Goal: Check status: Check status

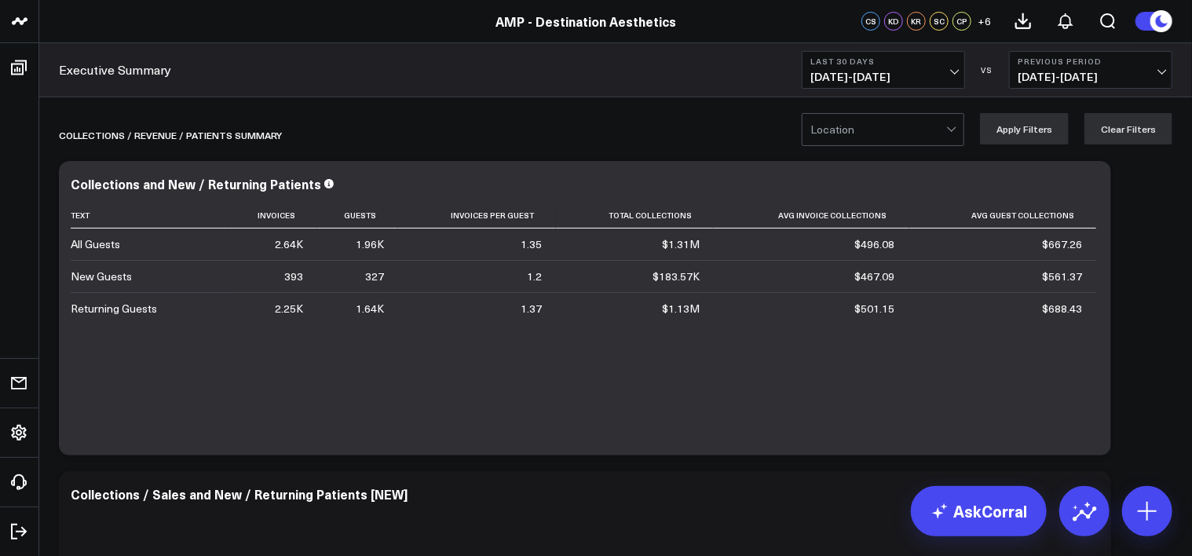
click at [953, 71] on span "09/08/25 - 10/07/25" at bounding box center [883, 77] width 146 height 13
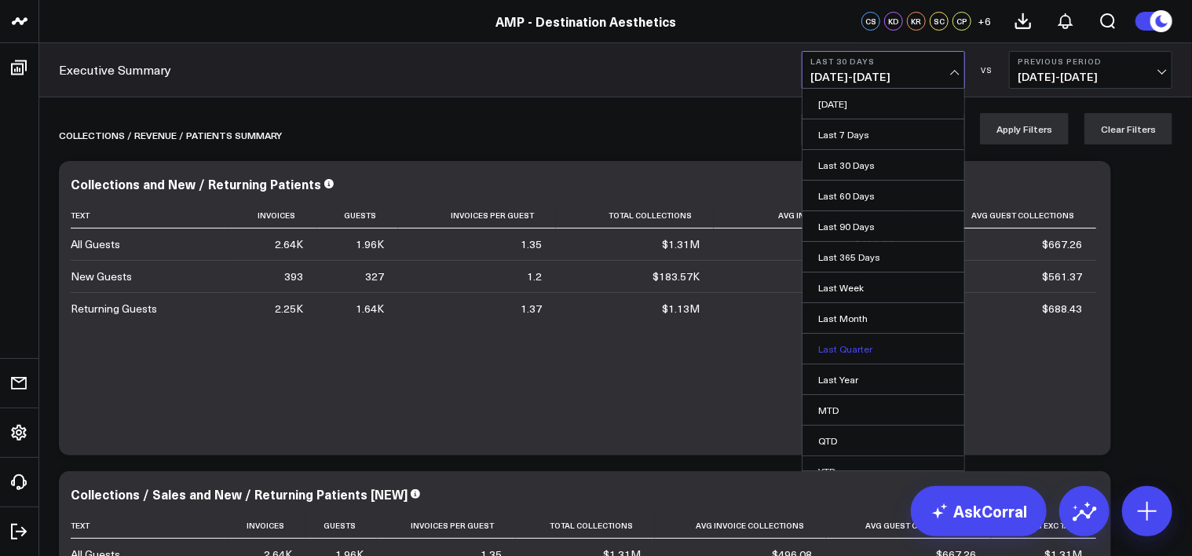
click at [895, 338] on link "Last Quarter" at bounding box center [884, 349] width 162 height 30
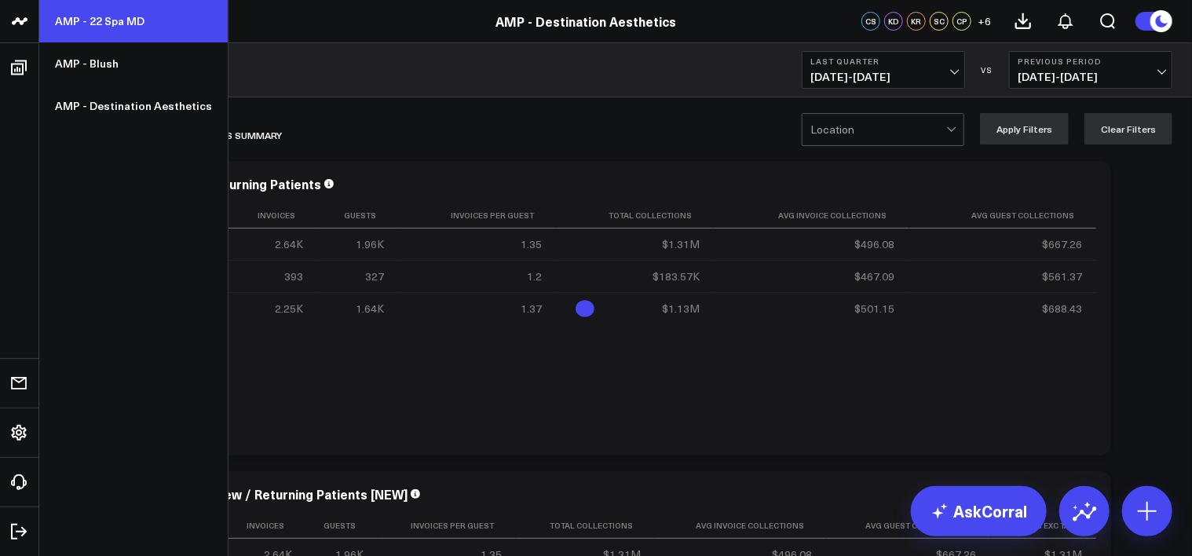
click at [119, 25] on link "AMP - 22 Spa MD" at bounding box center [133, 21] width 188 height 42
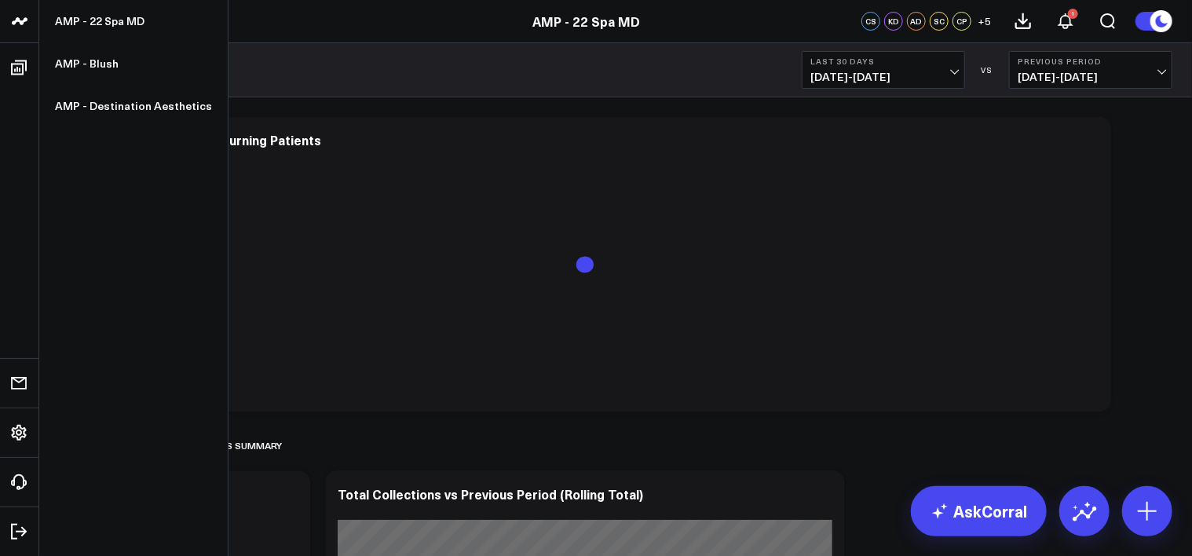
click at [20, 22] on icon at bounding box center [19, 20] width 8 height 7
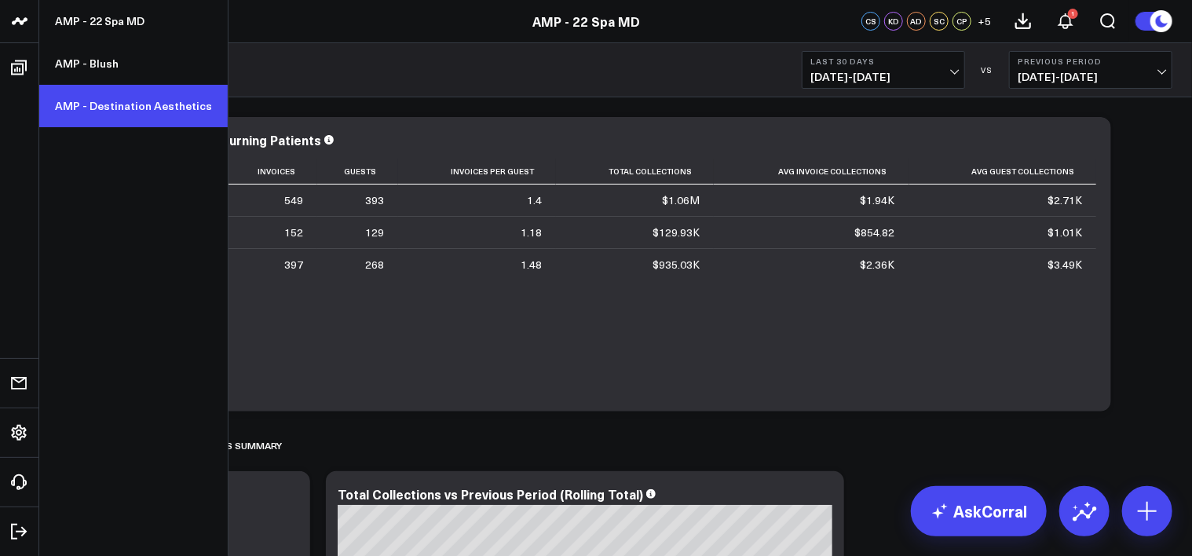
click at [111, 104] on link "AMP - Destination Aesthetics" at bounding box center [133, 106] width 188 height 42
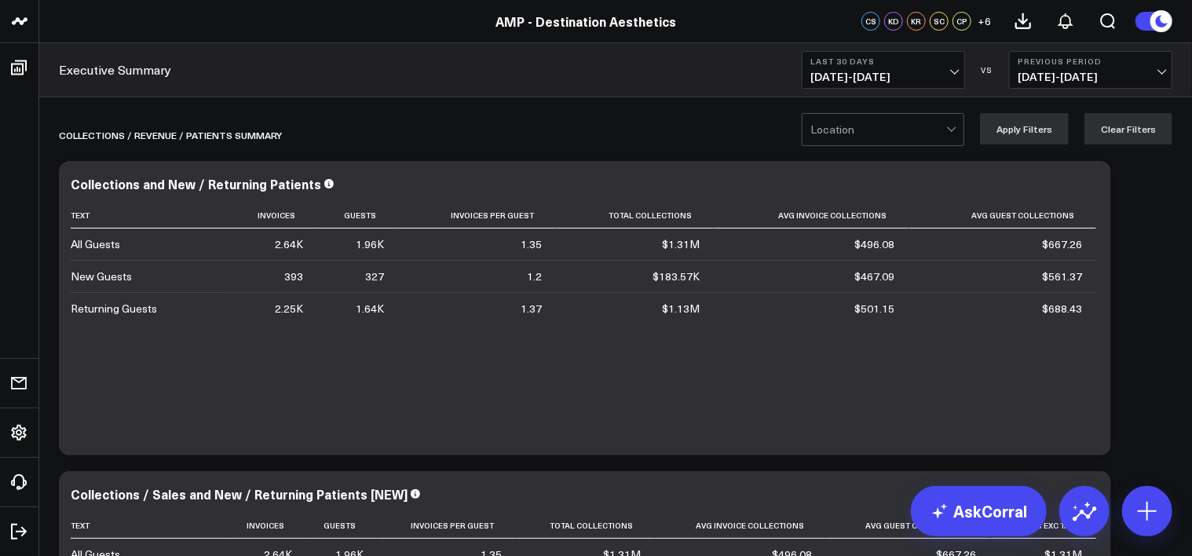
click at [856, 126] on div at bounding box center [878, 129] width 136 height 31
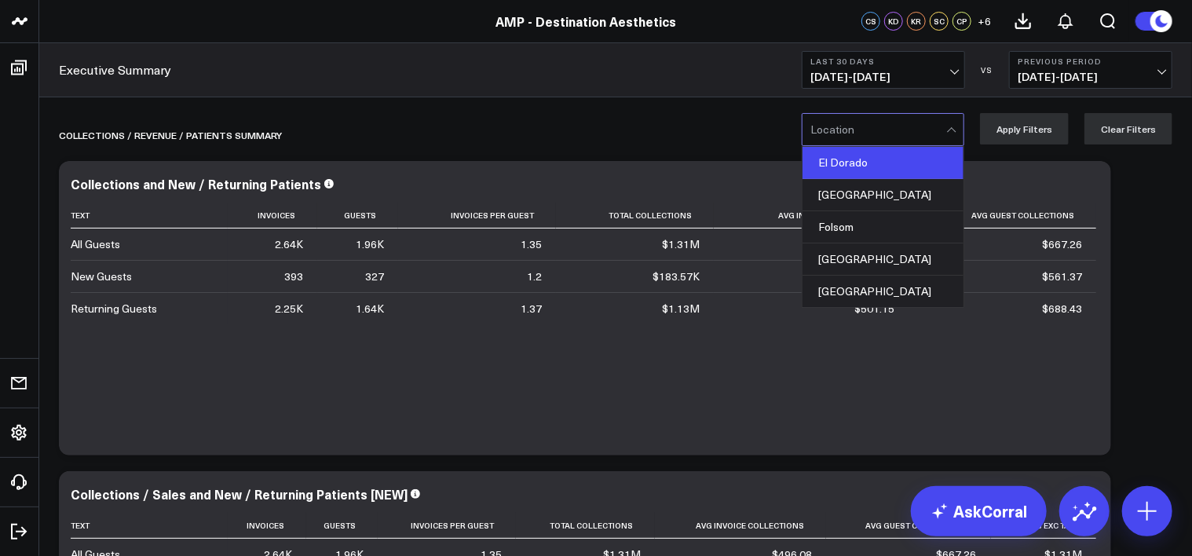
click at [859, 156] on div "El Dorado" at bounding box center [883, 163] width 161 height 32
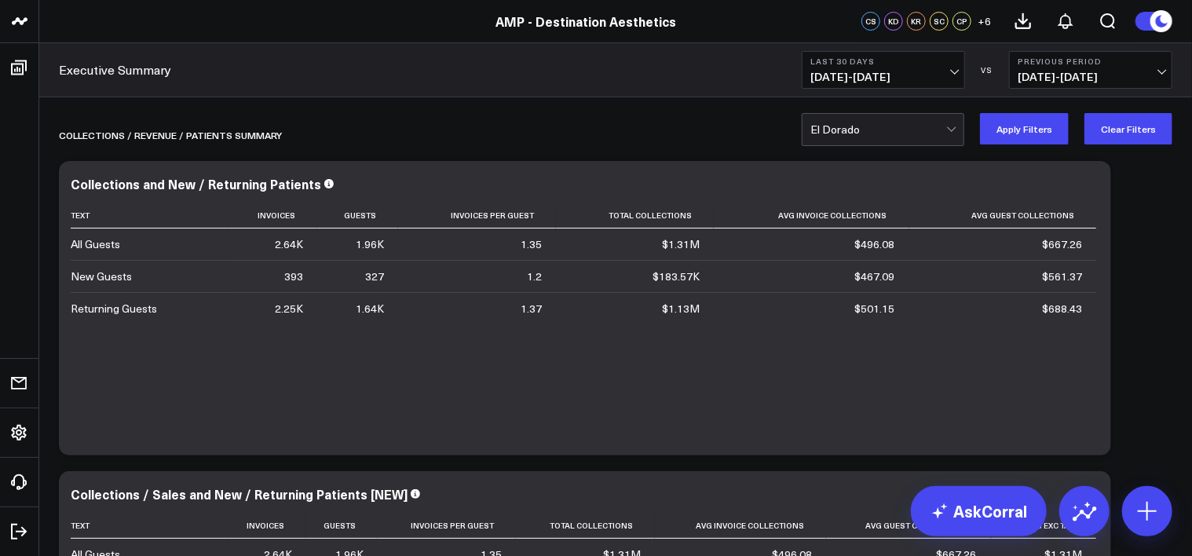
click at [1052, 139] on button "Apply Filters" at bounding box center [1024, 128] width 89 height 31
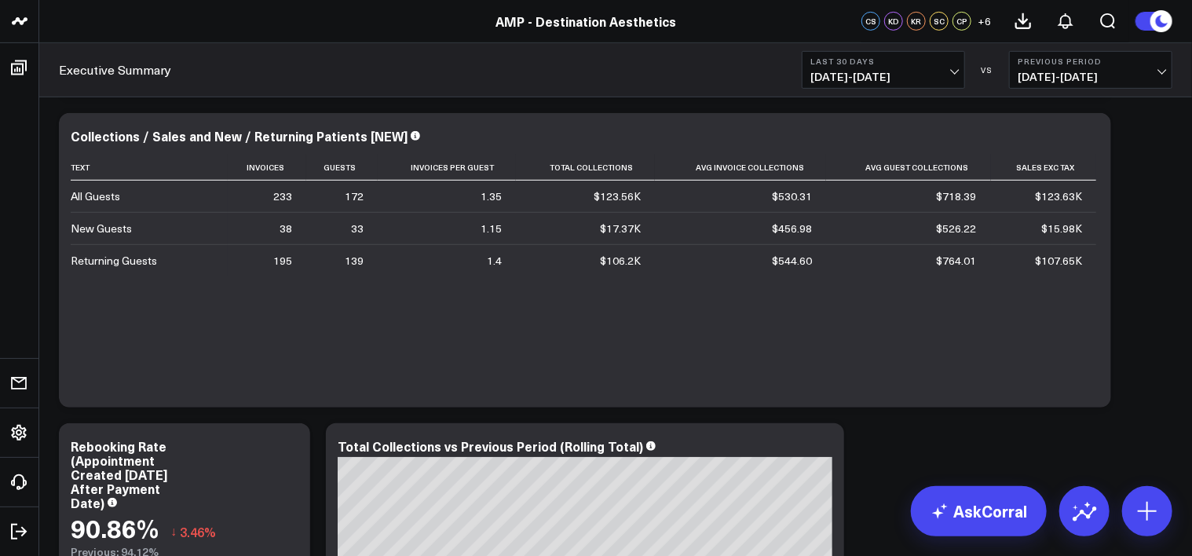
scroll to position [365, 0]
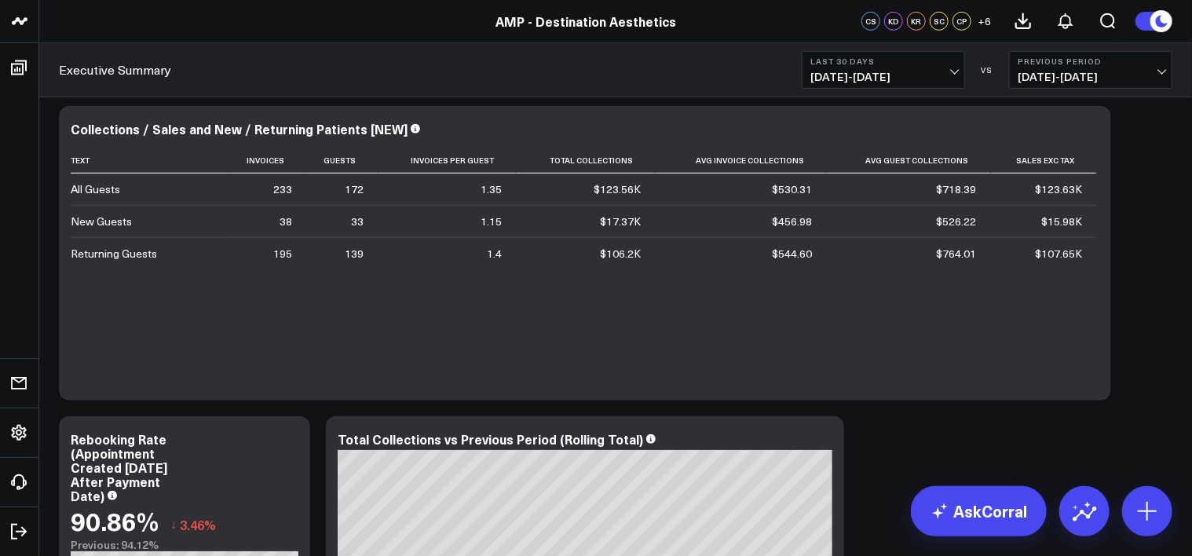
click at [931, 69] on button "Last 30 Days [DATE] - [DATE]" at bounding box center [883, 70] width 163 height 38
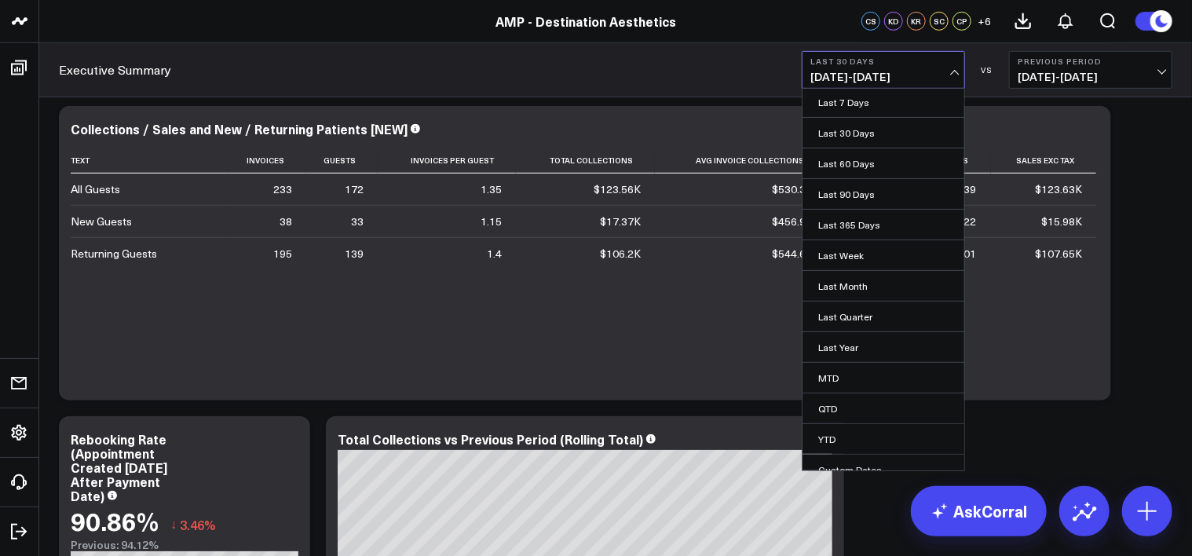
scroll to position [44, 0]
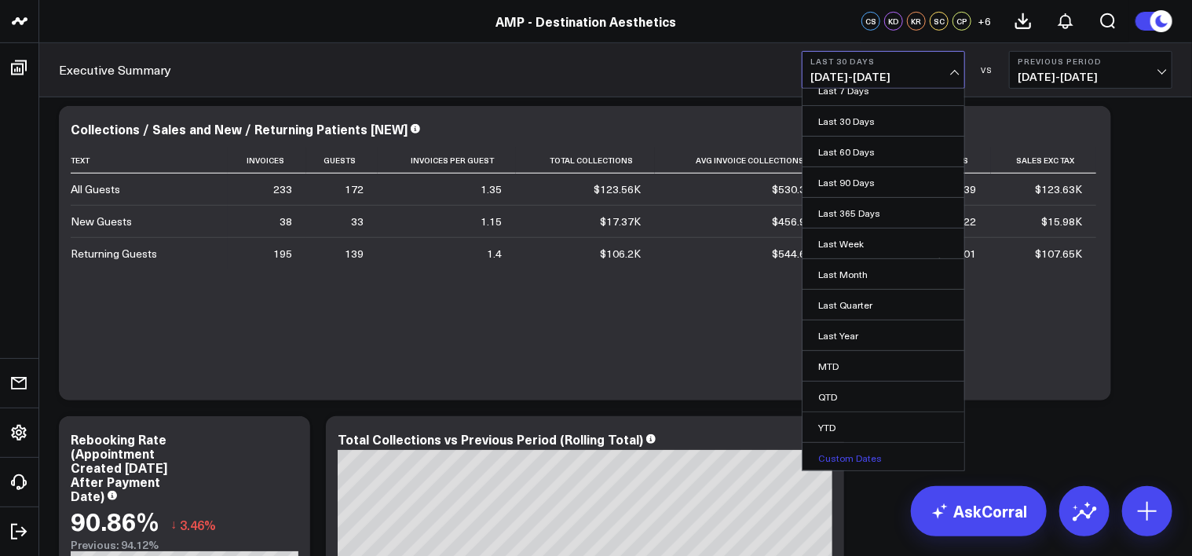
click at [848, 457] on link "Custom Dates" at bounding box center [884, 458] width 162 height 30
select select "9"
select select "2025"
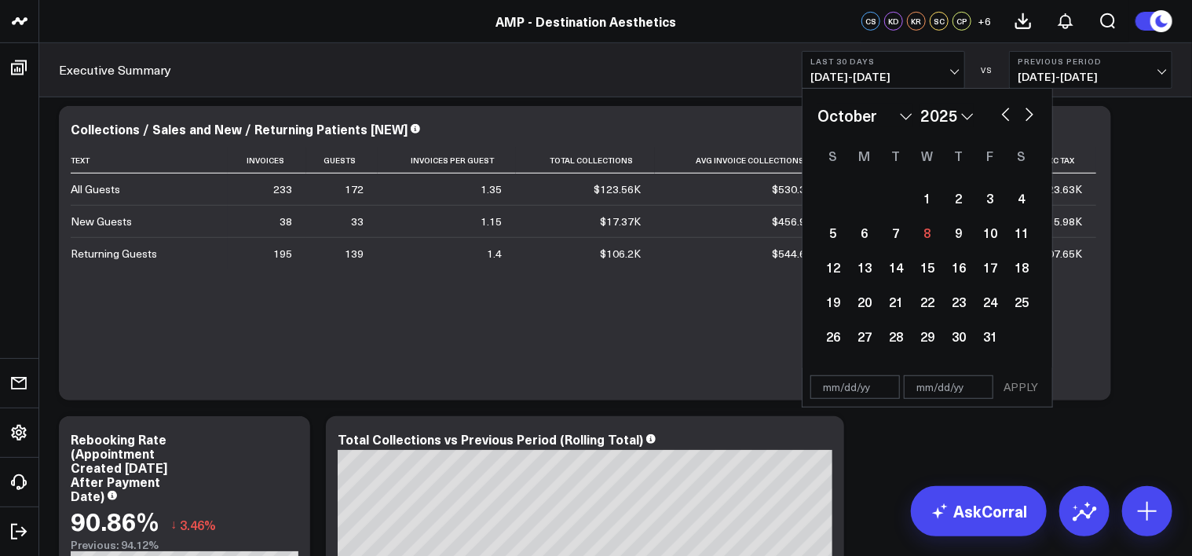
click at [1010, 110] on button "button" at bounding box center [1006, 113] width 16 height 19
select select "8"
select select "2025"
click at [870, 192] on div "1" at bounding box center [864, 197] width 31 height 31
type input "[DATE]"
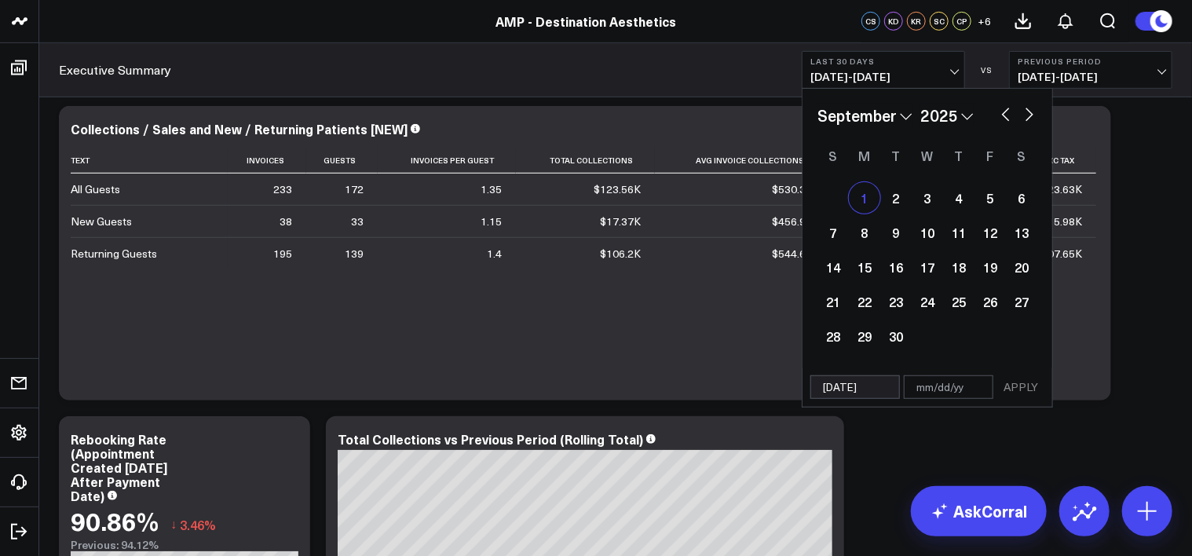
select select "8"
select select "2025"
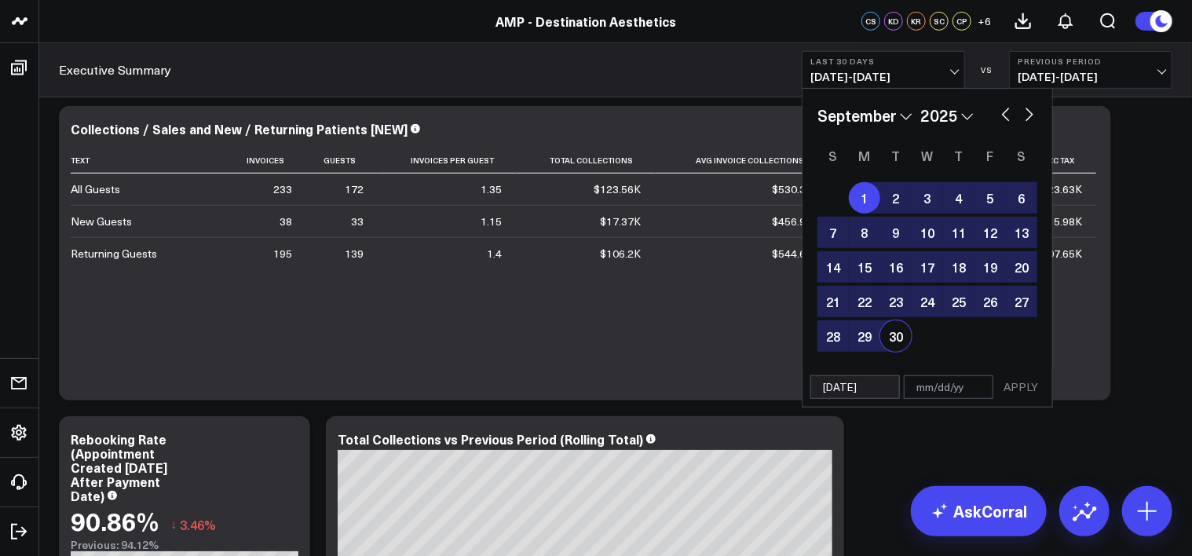
click at [900, 335] on div "30" at bounding box center [895, 335] width 31 height 31
type input "[DATE]"
select select "8"
select select "2025"
click at [1030, 383] on button "APPLY" at bounding box center [1020, 387] width 47 height 24
